Goal: Task Accomplishment & Management: Manage account settings

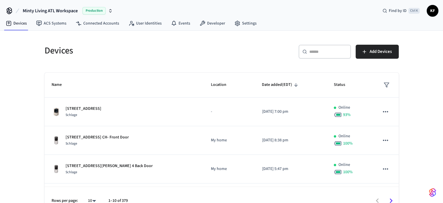
click at [321, 55] on div "​ ​" at bounding box center [325, 52] width 52 height 14
click at [319, 54] on input "text" at bounding box center [328, 52] width 38 height 6
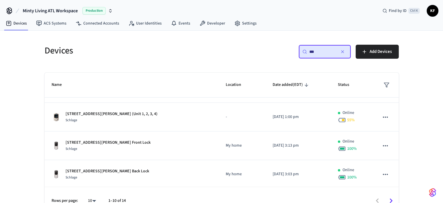
scroll to position [194, 0]
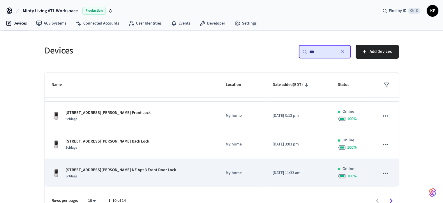
type input "***"
click at [93, 167] on p "[STREET_ADDRESS][PERSON_NAME] NE Apt 3 Front Door Lock" at bounding box center [121, 170] width 110 height 6
click at [130, 176] on div "Schlage" at bounding box center [121, 176] width 110 height 6
click at [140, 175] on div "Schlage" at bounding box center [121, 176] width 110 height 6
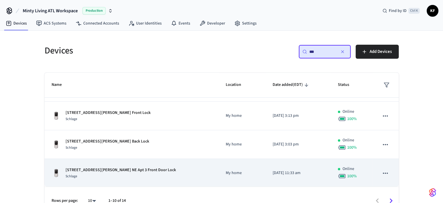
click at [140, 175] on div "Schlage" at bounding box center [121, 176] width 110 height 6
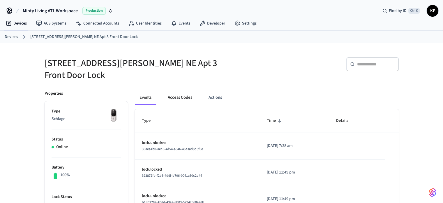
click at [174, 92] on button "Access Codes" at bounding box center [180, 97] width 34 height 14
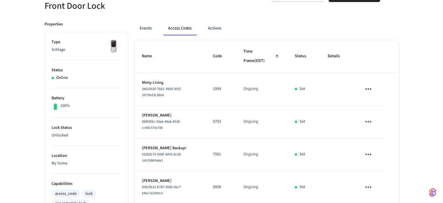
scroll to position [70, 0]
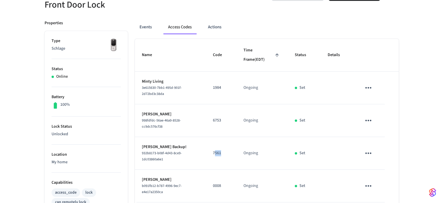
drag, startPoint x: 216, startPoint y: 147, endPoint x: 222, endPoint y: 147, distance: 6.5
click at [222, 150] on p "7561" at bounding box center [221, 153] width 17 height 6
drag, startPoint x: 222, startPoint y: 147, endPoint x: 213, endPoint y: 147, distance: 9.0
click at [213, 147] on td "7561" at bounding box center [221, 153] width 31 height 33
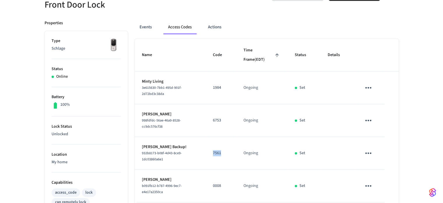
copy p "7561"
